Goal: Task Accomplishment & Management: Manage account settings

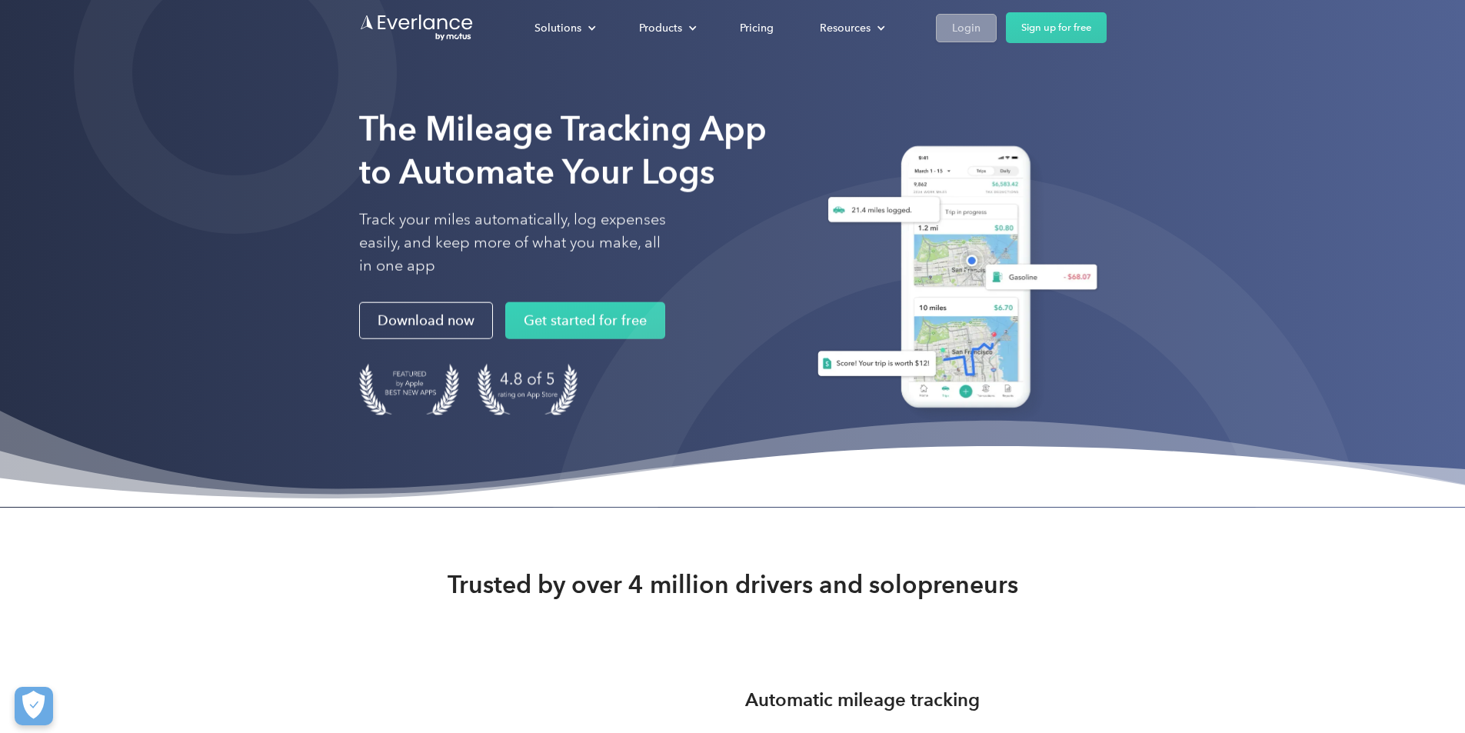
click at [744, 34] on link "Login" at bounding box center [966, 28] width 61 height 28
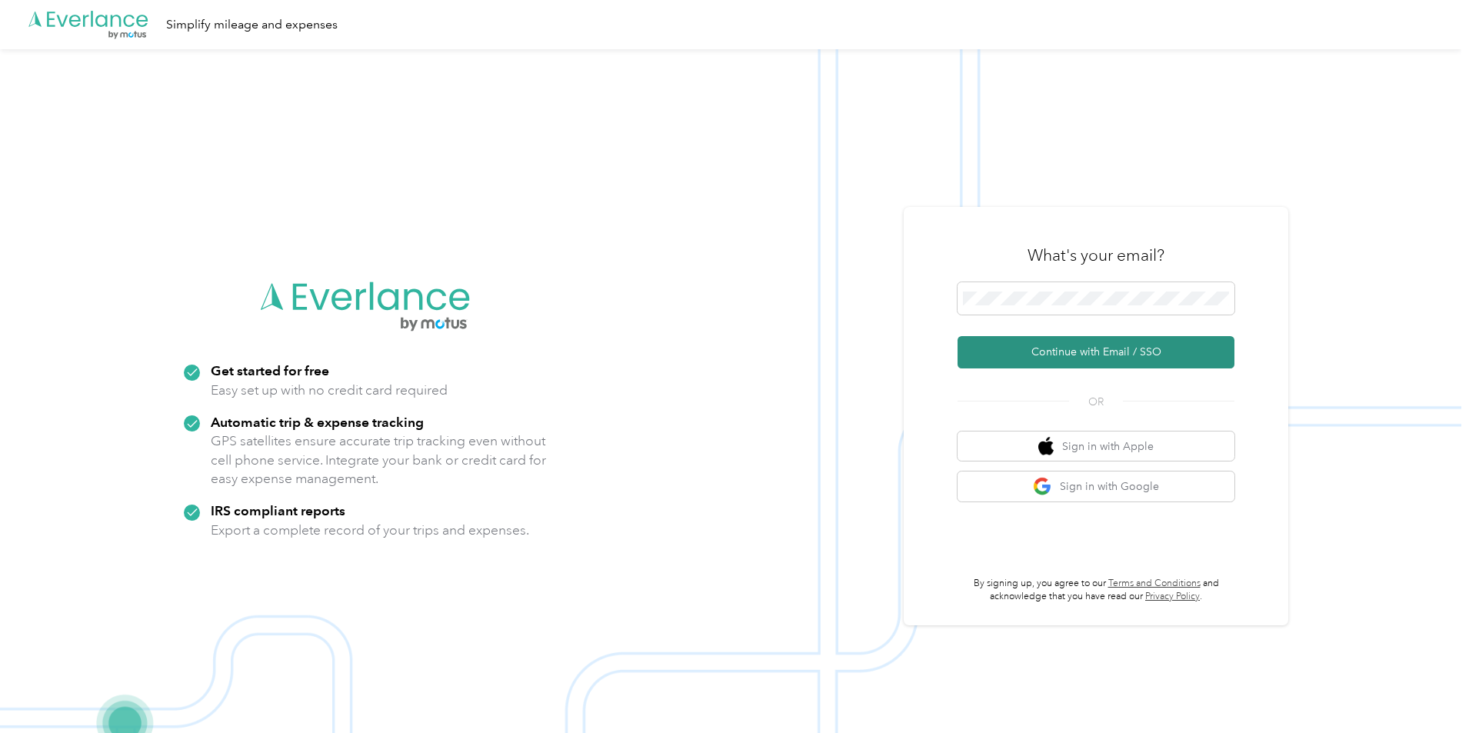
click at [1041, 351] on button "Continue with Email / SSO" at bounding box center [1095, 352] width 277 height 32
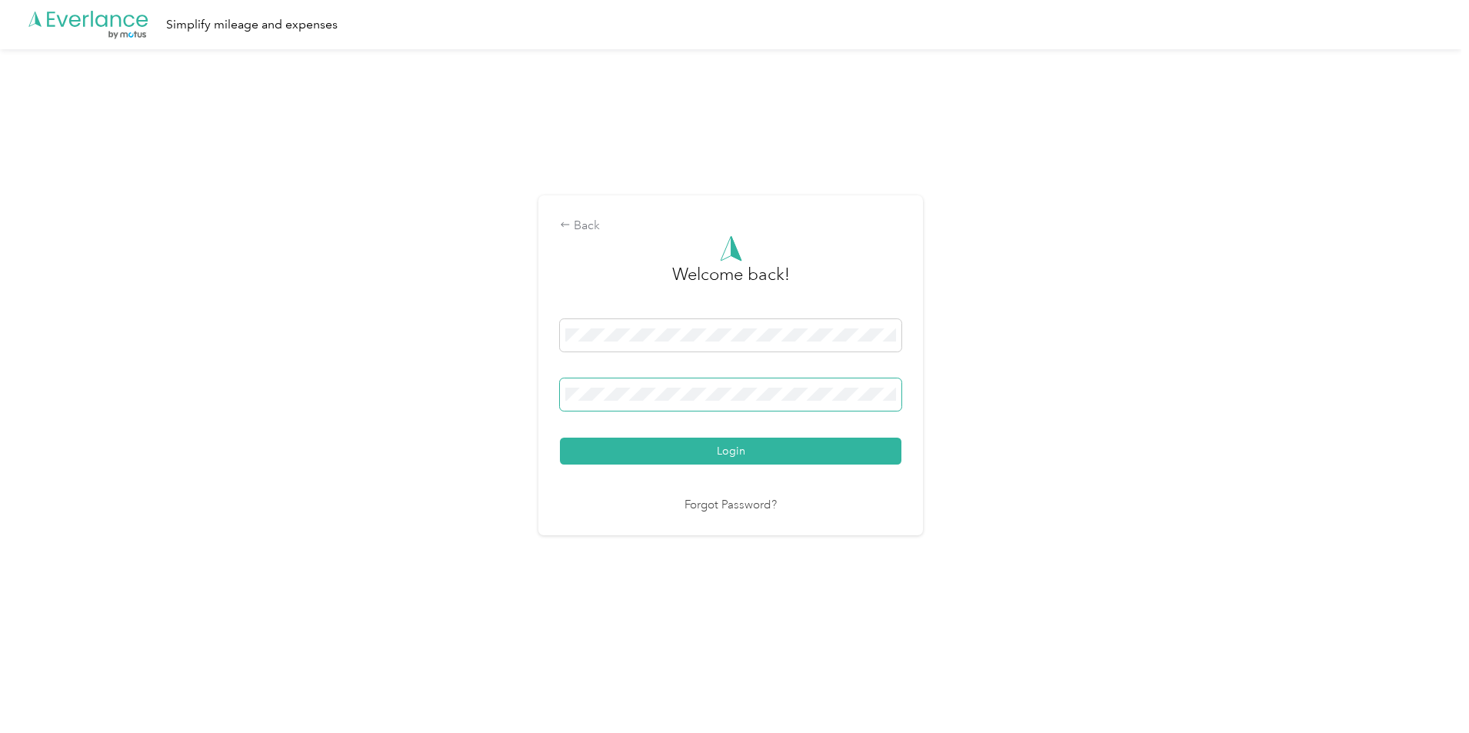
click at [560, 438] on button "Login" at bounding box center [730, 451] width 341 height 27
